Goal: Navigation & Orientation: Go to known website

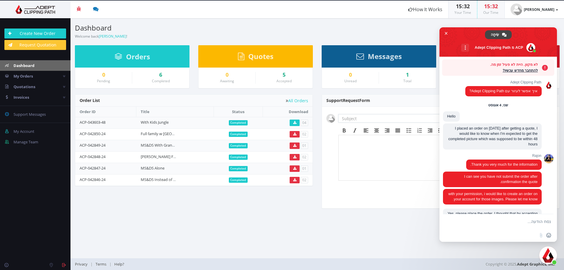
scroll to position [1256, 0]
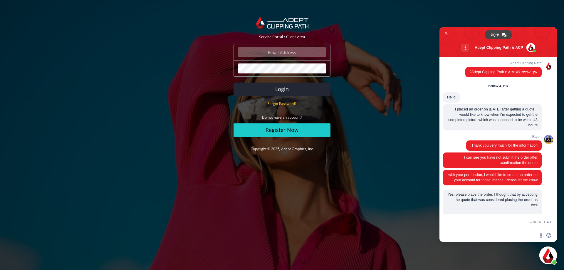
scroll to position [1237, 0]
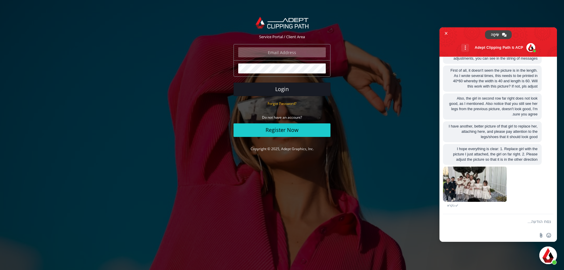
type input "daniel@terem.com"
click at [288, 88] on button "Login" at bounding box center [282, 90] width 97 height 14
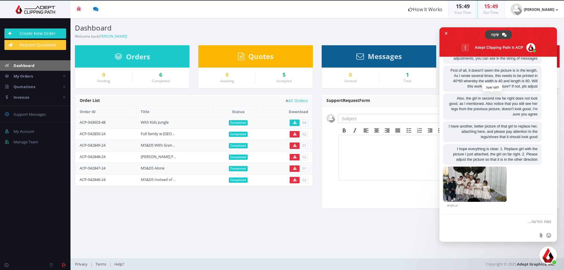
scroll to position [1237, 0]
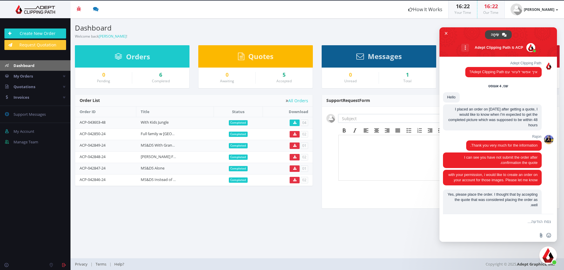
scroll to position [1237, 0]
